Goal: Book appointment/travel/reservation

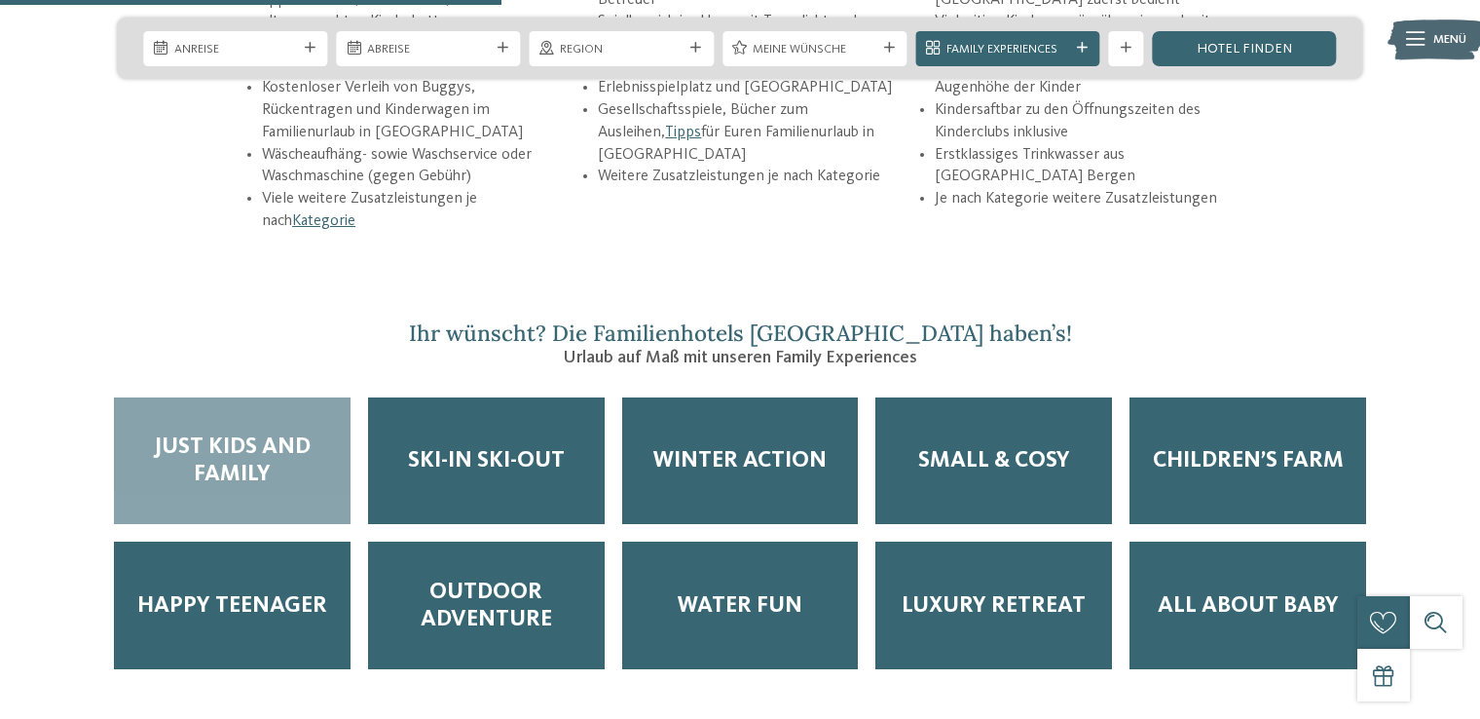
scroll to position [2731, 0]
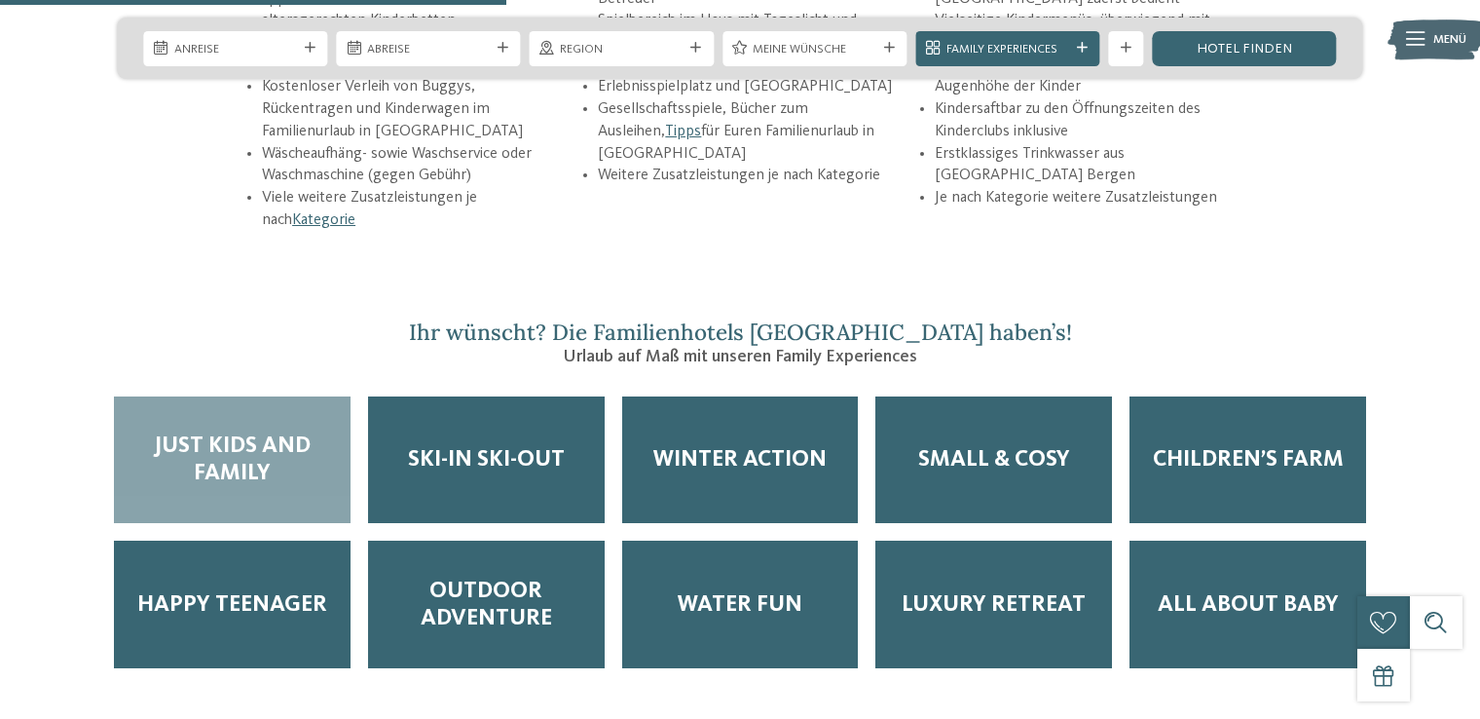
click at [154, 432] on span "Just Kids and Family" at bounding box center [232, 459] width 202 height 55
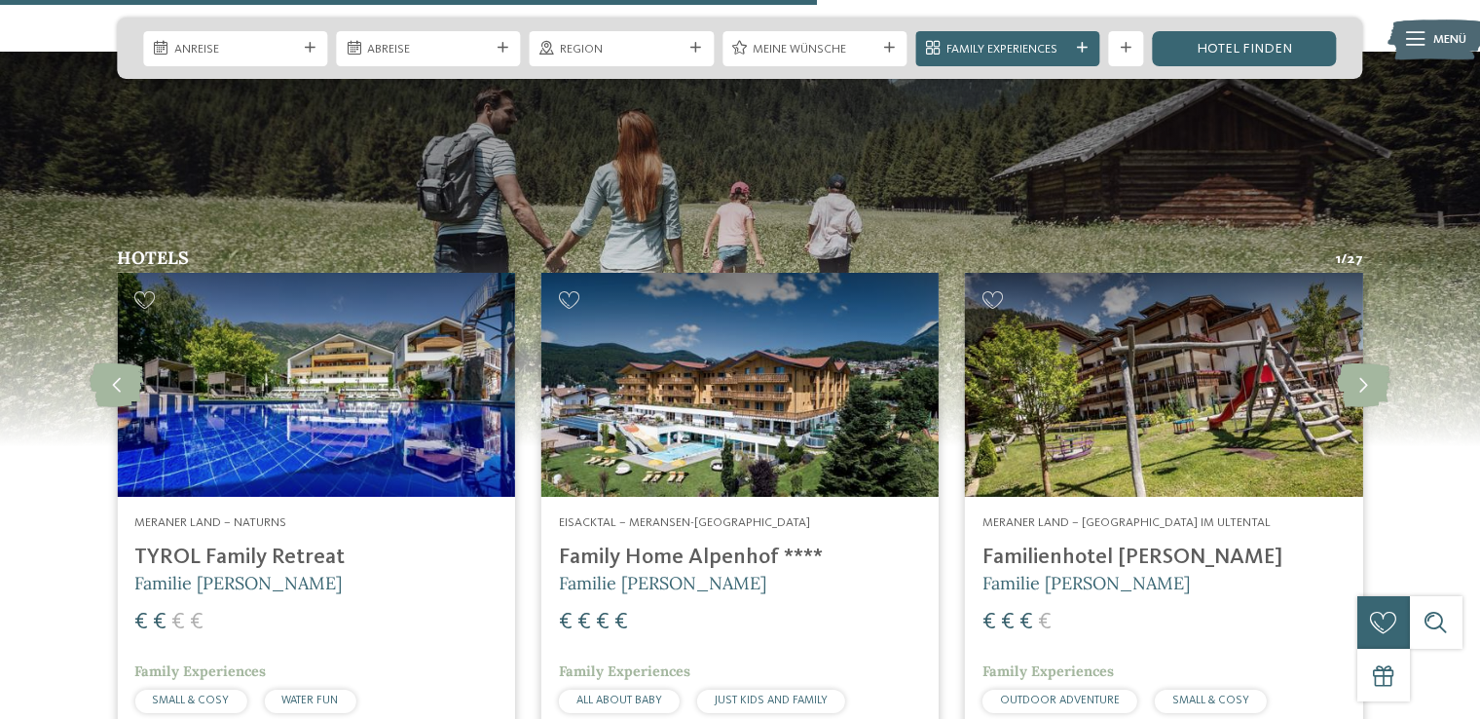
scroll to position [4406, 0]
click at [1084, 544] on h4 "Familienhotel [PERSON_NAME]" at bounding box center [1164, 557] width 362 height 26
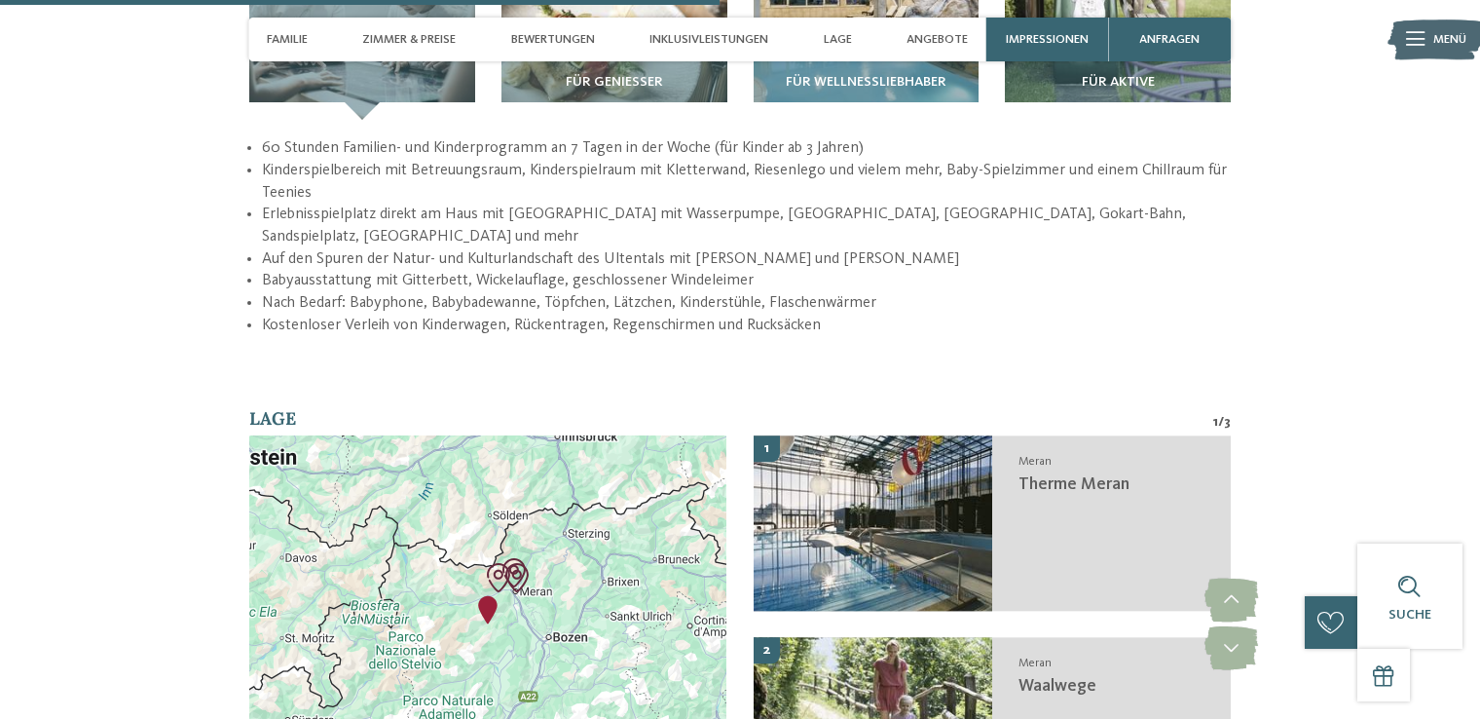
scroll to position [3003, 0]
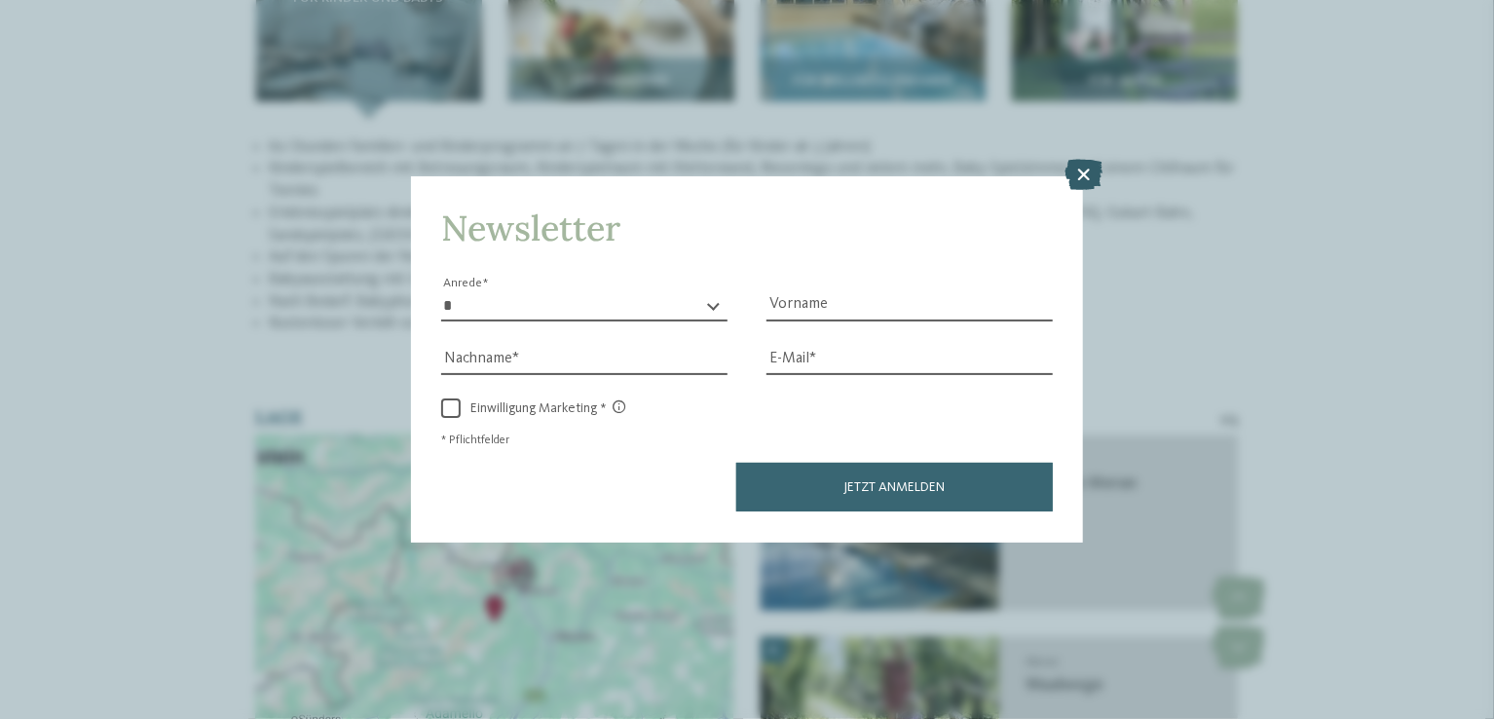
click at [1086, 164] on icon at bounding box center [1083, 175] width 38 height 31
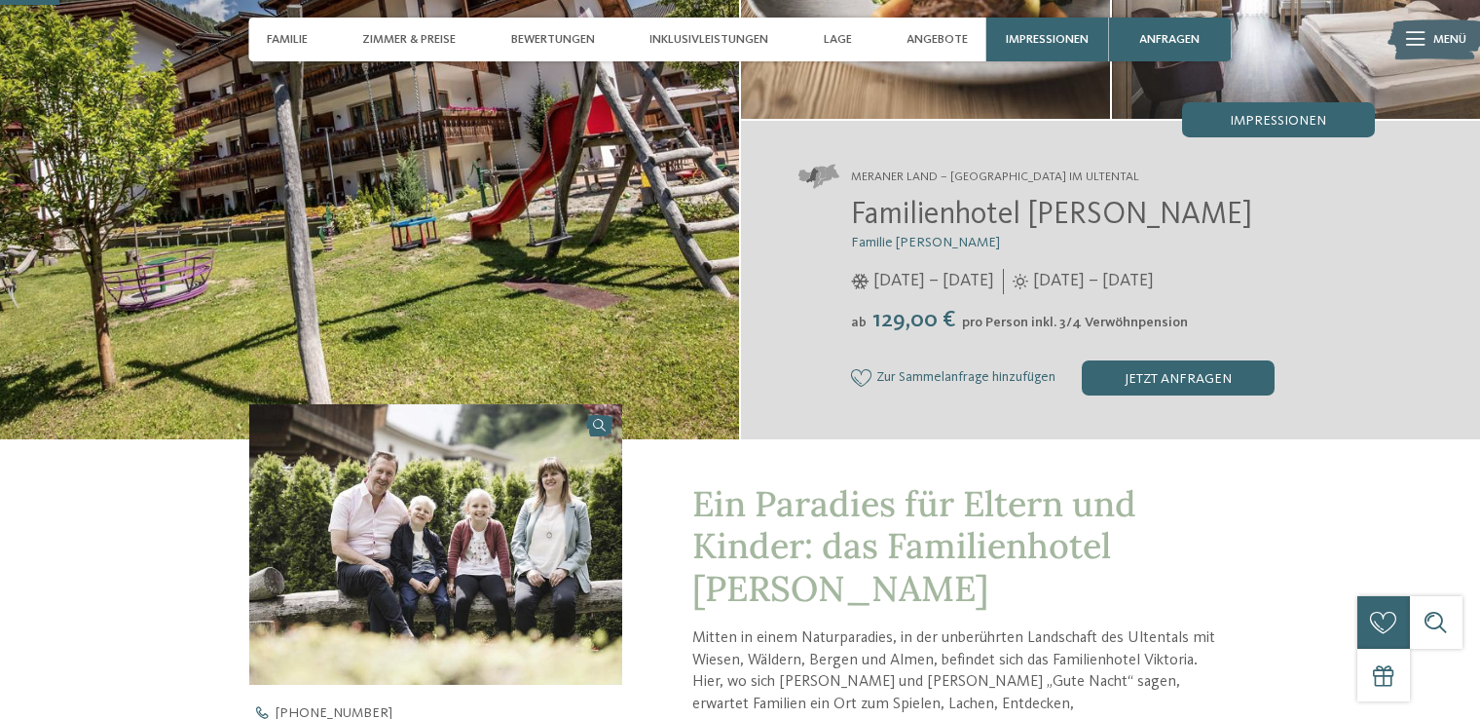
scroll to position [244, 0]
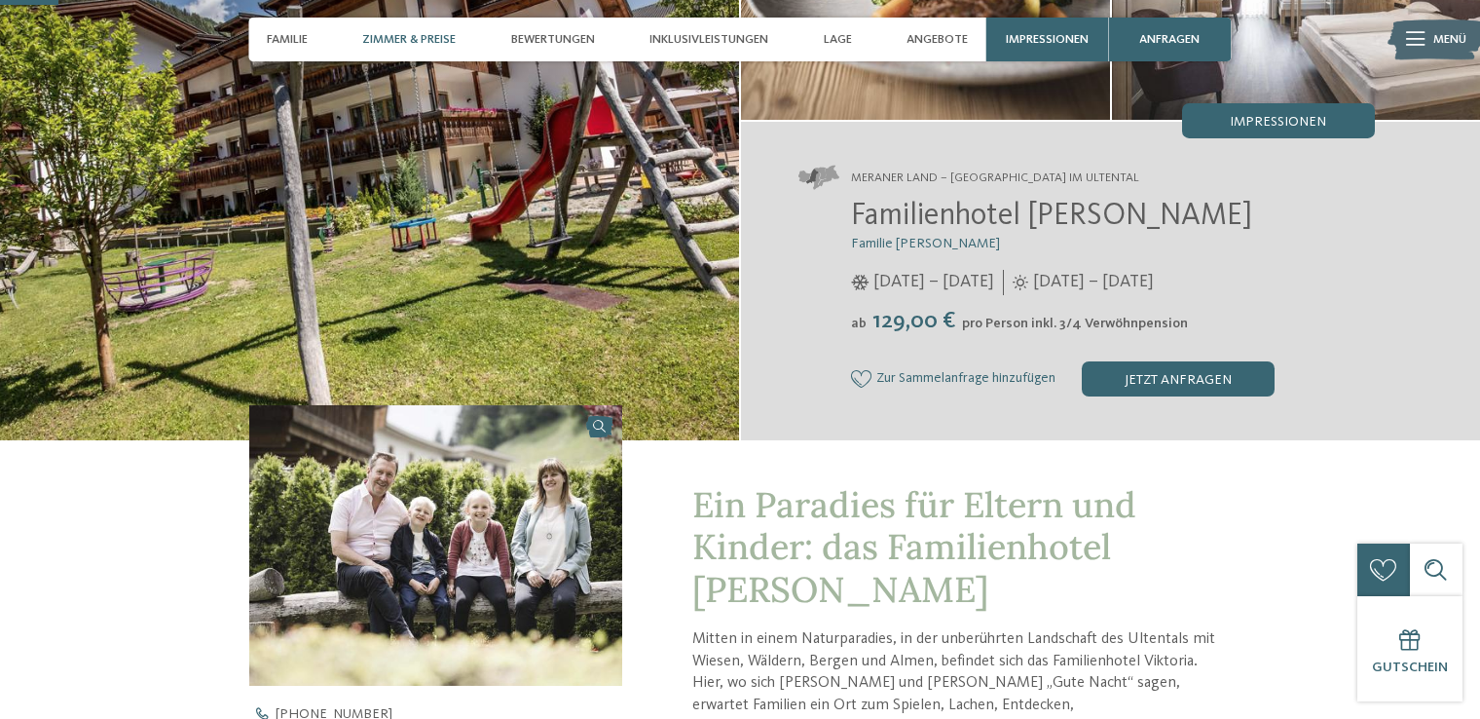
click at [402, 38] on span "Zimmer & Preise" at bounding box center [408, 39] width 93 height 15
click at [936, 32] on span "Angebote" at bounding box center [937, 39] width 61 height 15
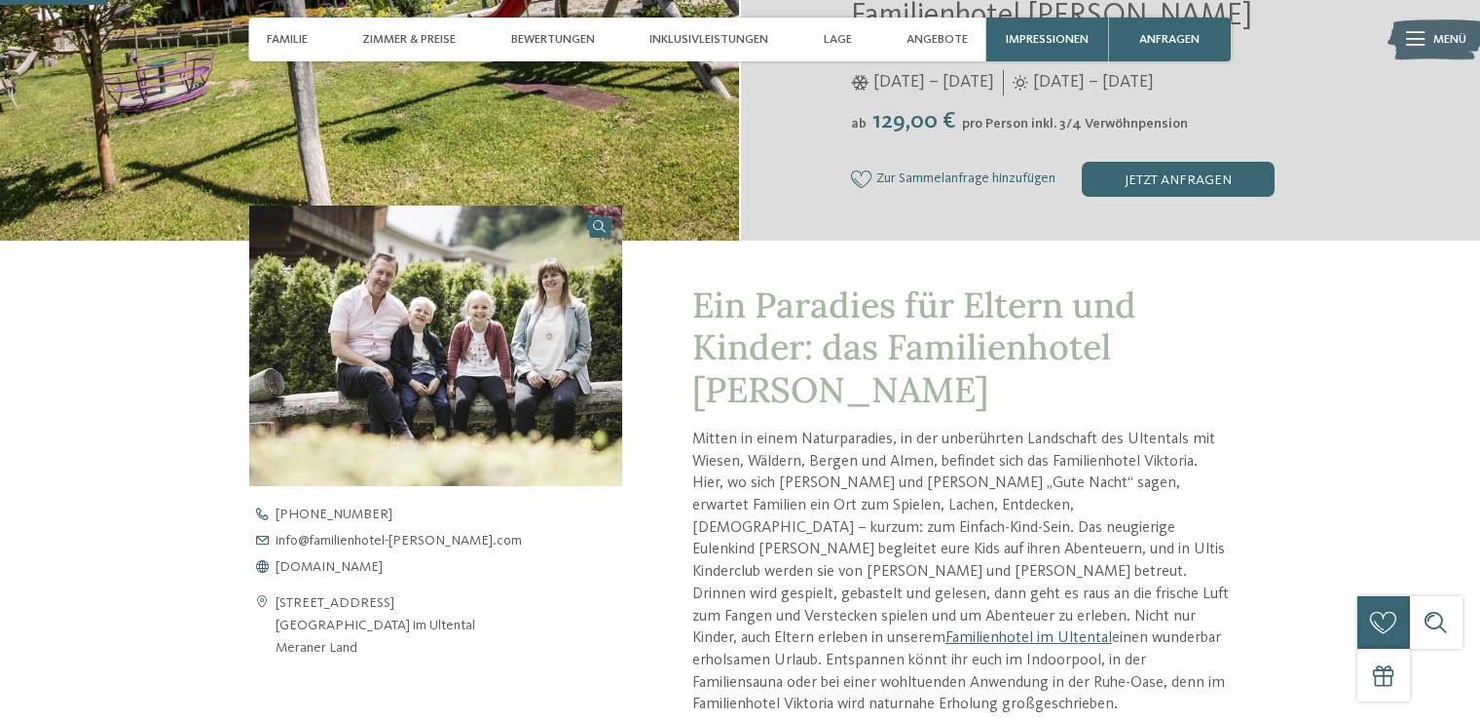
scroll to position [446, 0]
